Goal: Transaction & Acquisition: Book appointment/travel/reservation

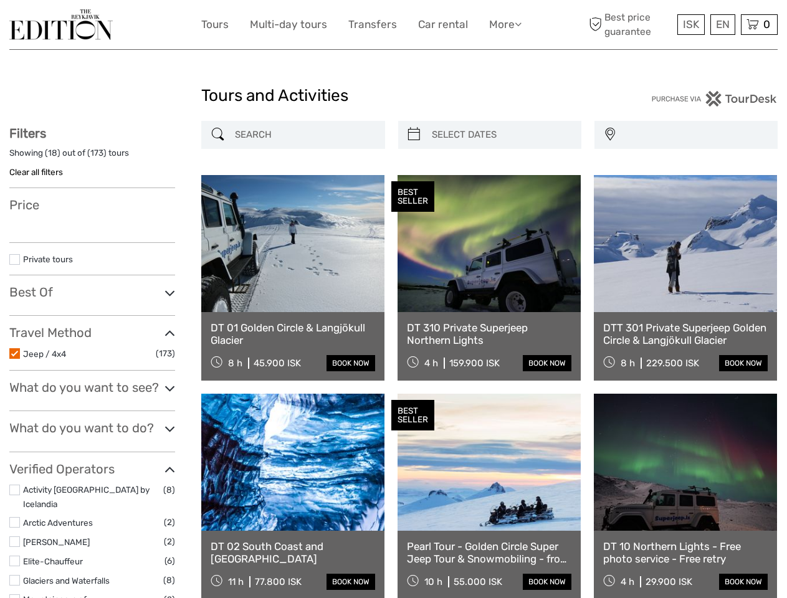
select select
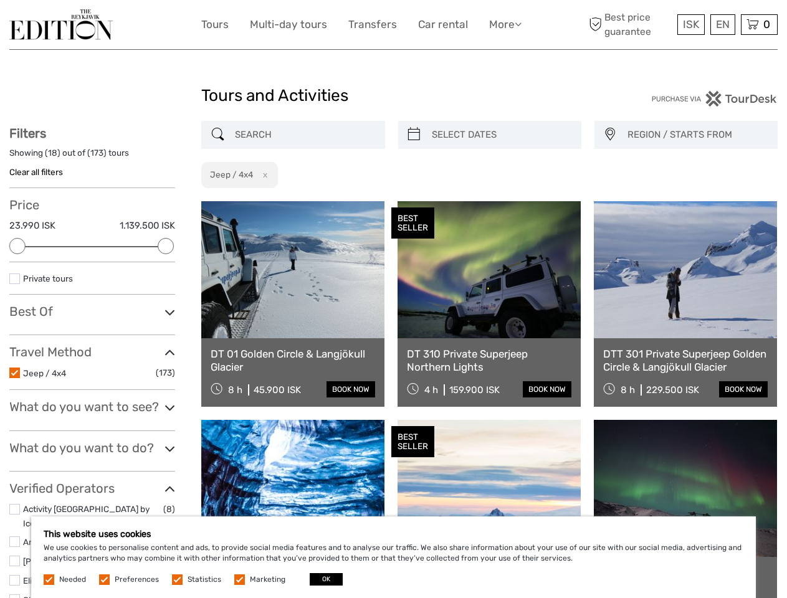
click at [504, 24] on link "More" at bounding box center [505, 25] width 32 height 18
click at [519, 24] on icon at bounding box center [518, 24] width 7 height 11
click at [690, 24] on span "ISK" at bounding box center [691, 24] width 16 height 12
click at [722, 24] on div "EN English Español Deutsch" at bounding box center [722, 24] width 25 height 21
click at [759, 24] on div "0 Items Total 0 ISK Checkout The shopping cart is empty." at bounding box center [759, 24] width 37 height 21
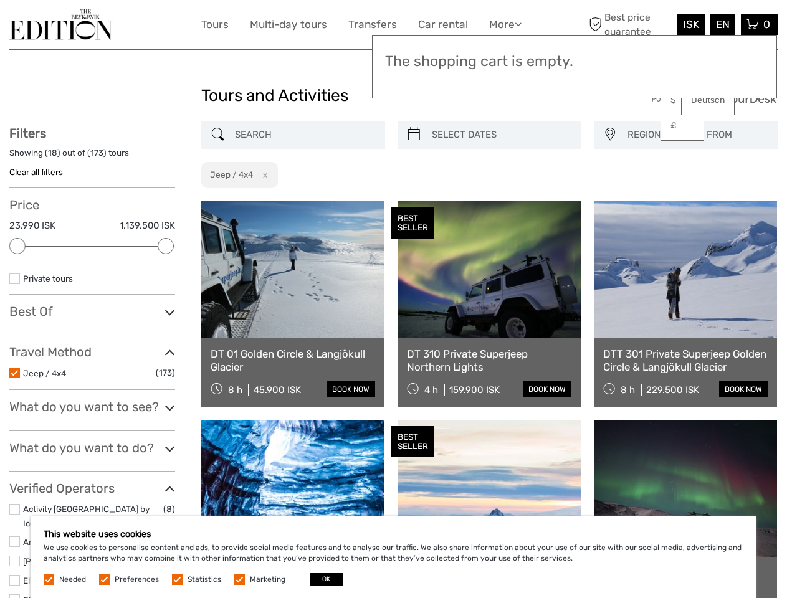
click at [17, 246] on div at bounding box center [17, 246] width 16 height 16
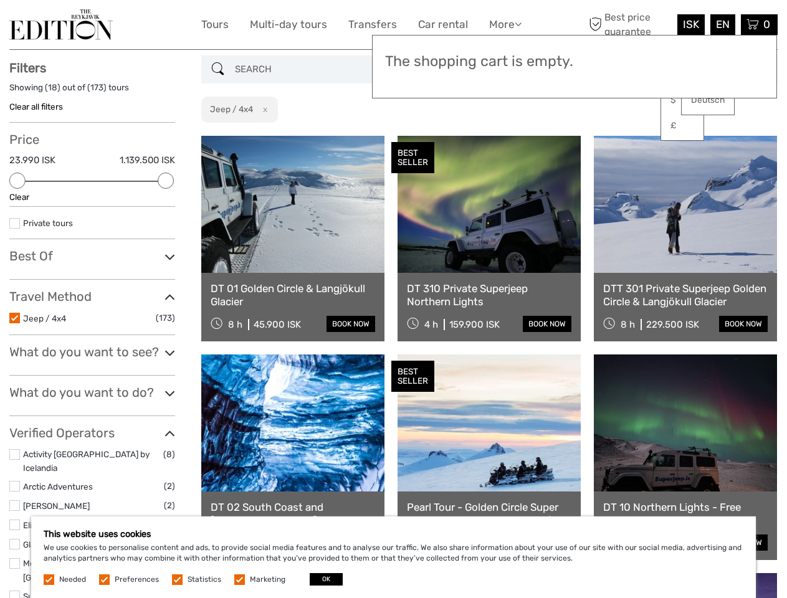
click at [166, 246] on div "Filters Showing ( 18 ) out of ( 173 ) tours Clear all filters Price 23.990 ISK …" at bounding box center [92, 357] width 166 height 594
click at [414, 136] on link at bounding box center [489, 204] width 183 height 137
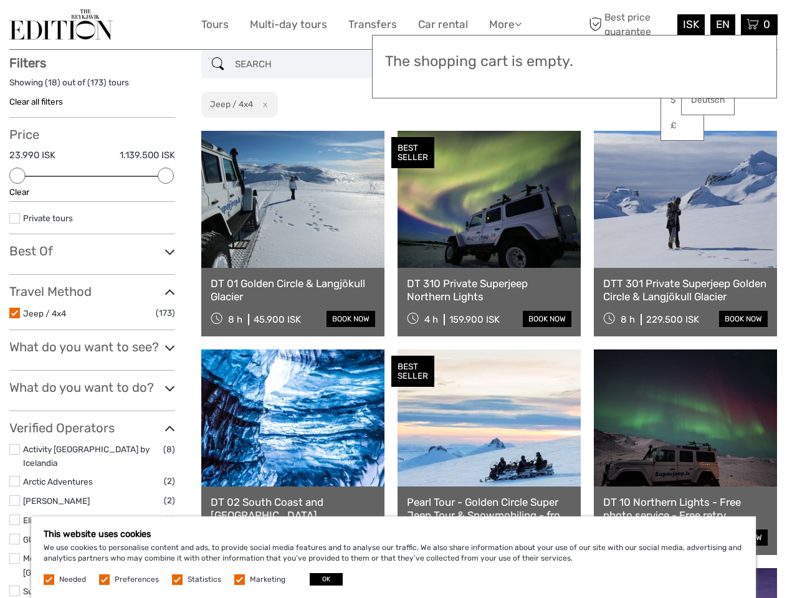
click at [500, 135] on link at bounding box center [489, 199] width 183 height 137
click at [609, 135] on link at bounding box center [685, 199] width 183 height 137
